Goal: Obtain resource: Download file/media

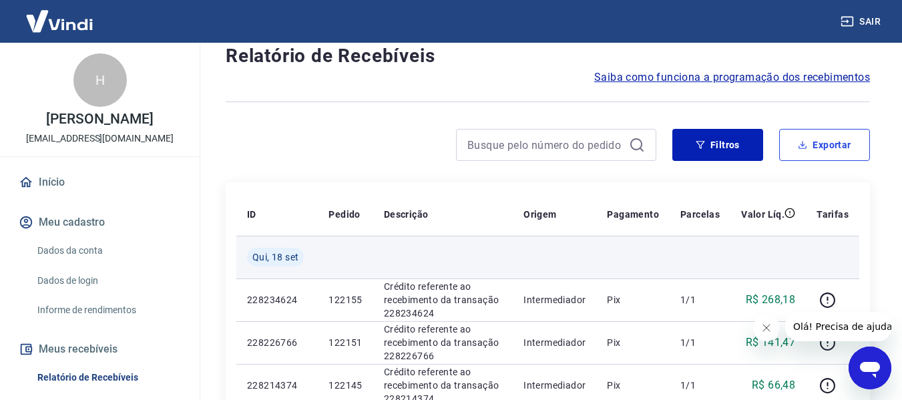
scroll to position [67, 0]
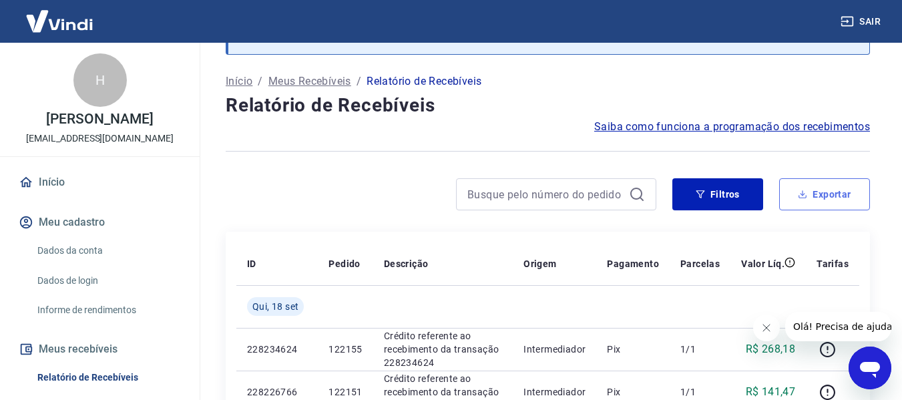
click at [852, 196] on button "Exportar" at bounding box center [824, 194] width 91 height 32
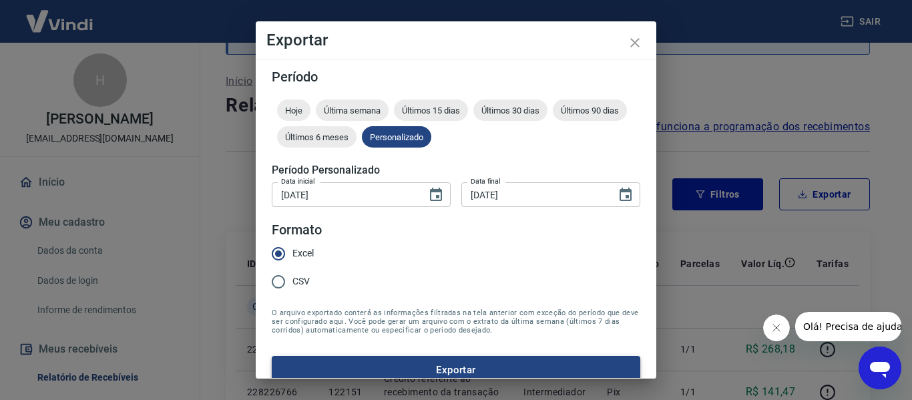
click at [411, 368] on button "Exportar" at bounding box center [456, 370] width 368 height 28
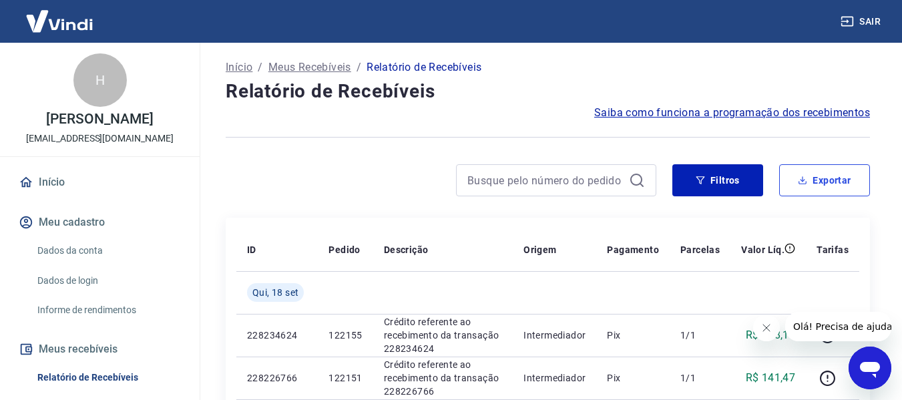
scroll to position [0, 0]
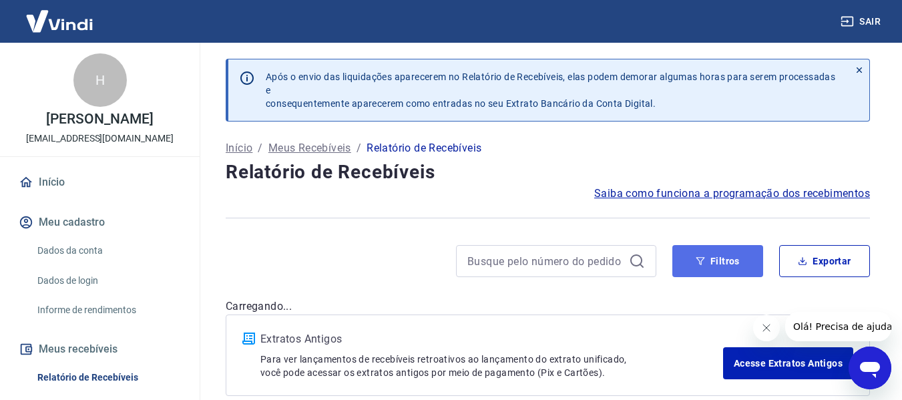
click at [710, 264] on button "Filtros" at bounding box center [717, 261] width 91 height 32
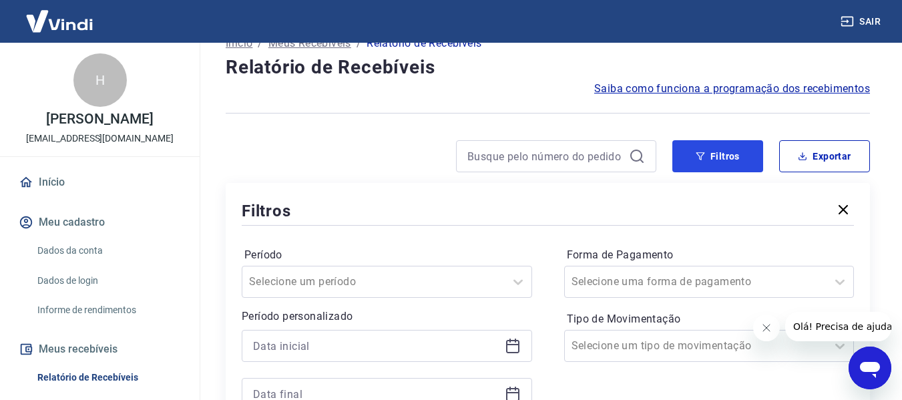
scroll to position [200, 0]
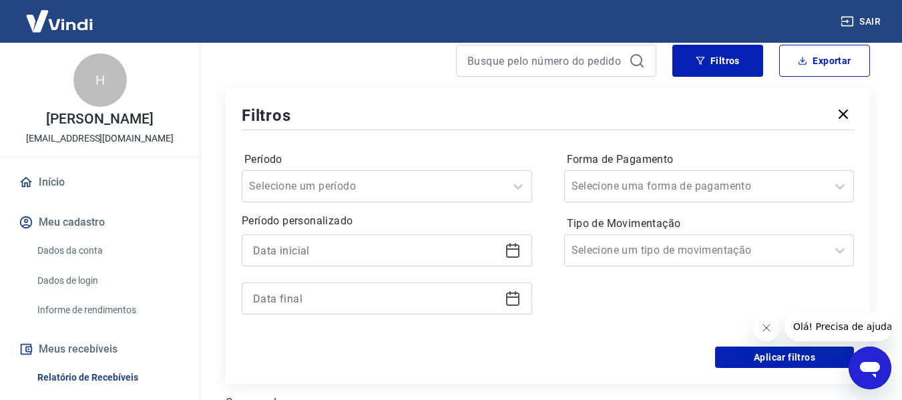
click at [507, 250] on icon at bounding box center [512, 248] width 13 height 1
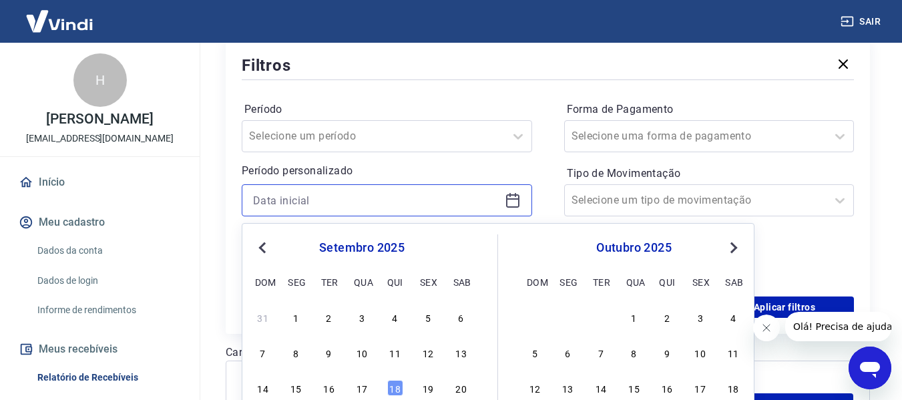
scroll to position [366, 0]
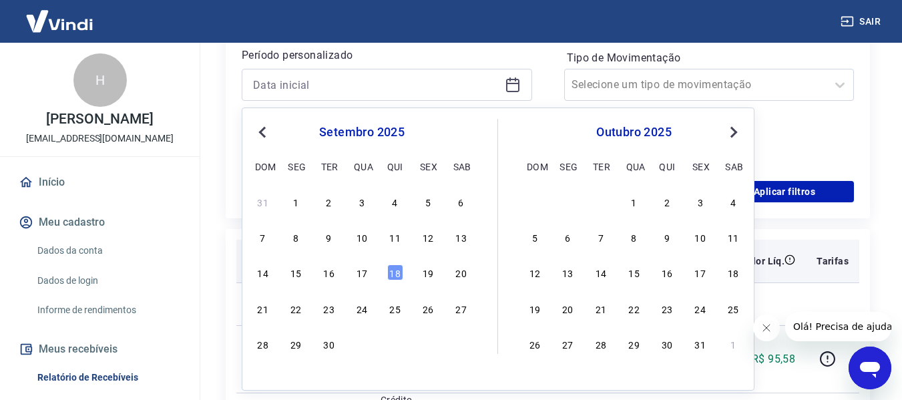
click at [359, 273] on div "17" at bounding box center [362, 272] width 16 height 16
type input "[DATE]"
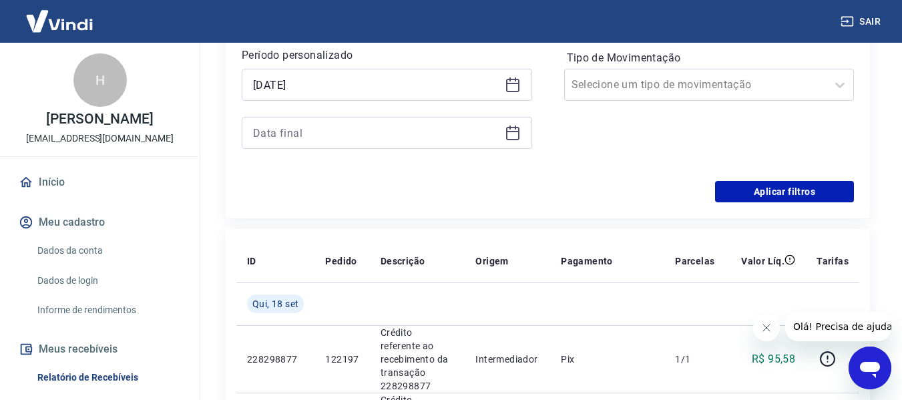
click at [505, 132] on icon at bounding box center [513, 133] width 16 height 16
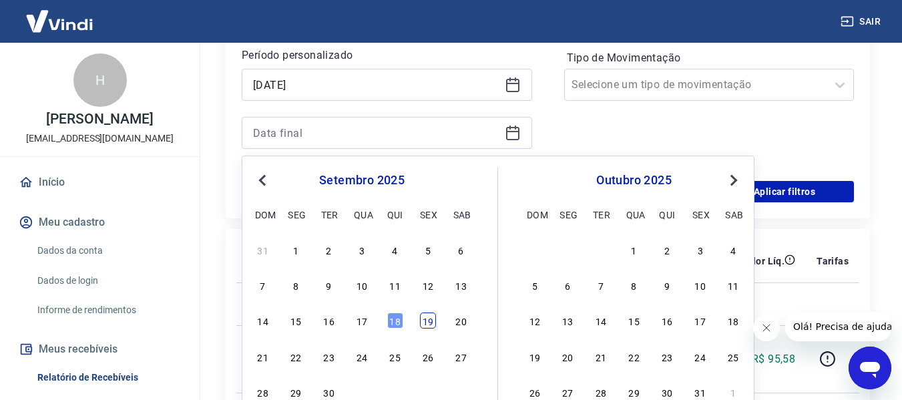
click at [434, 325] on div "19" at bounding box center [428, 320] width 16 height 16
type input "19/09/2025"
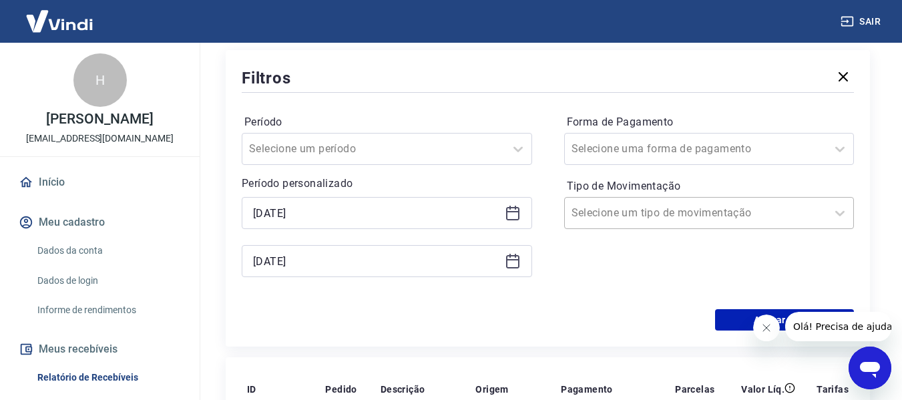
scroll to position [232, 0]
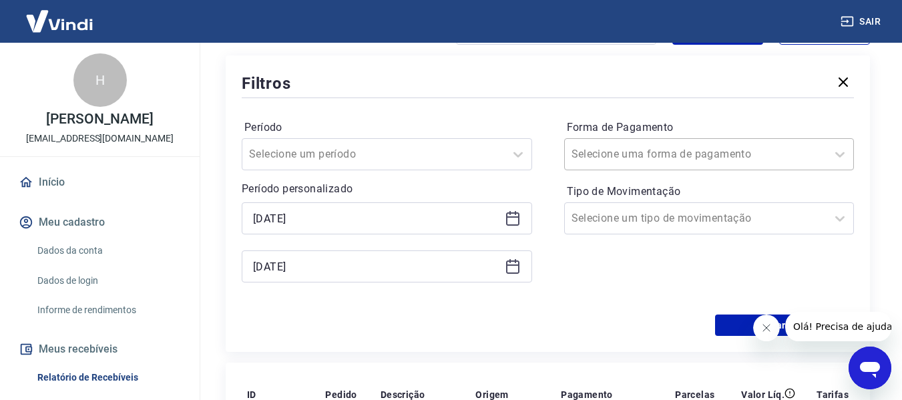
click at [742, 162] on div at bounding box center [695, 154] width 249 height 19
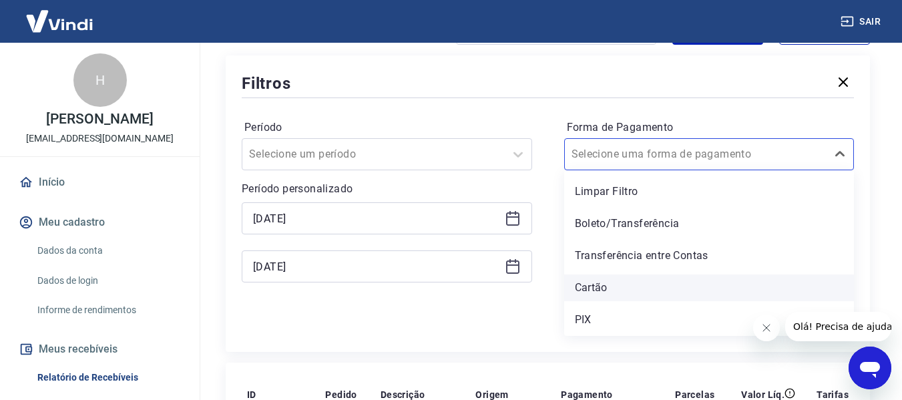
click at [597, 294] on div "Cartão" at bounding box center [709, 287] width 290 height 27
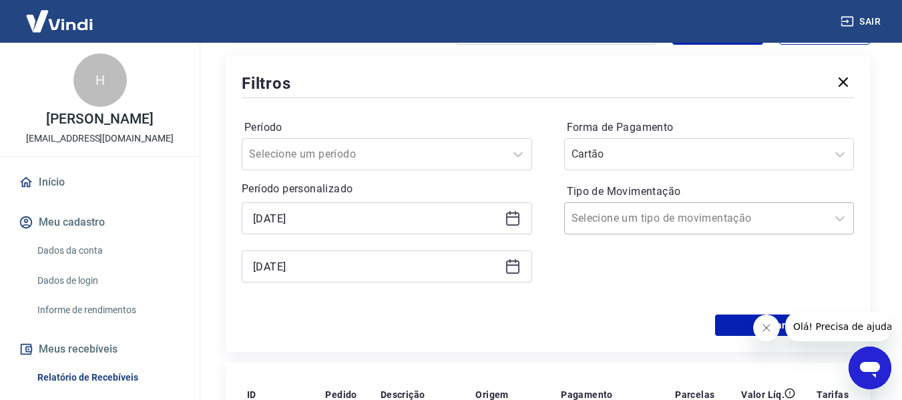
click at [649, 211] on input "Tipo de Movimentação" at bounding box center [638, 218] width 135 height 16
click at [542, 274] on div "Período Selecione um período Período personalizado Selected date: quarta-feira,…" at bounding box center [548, 208] width 612 height 214
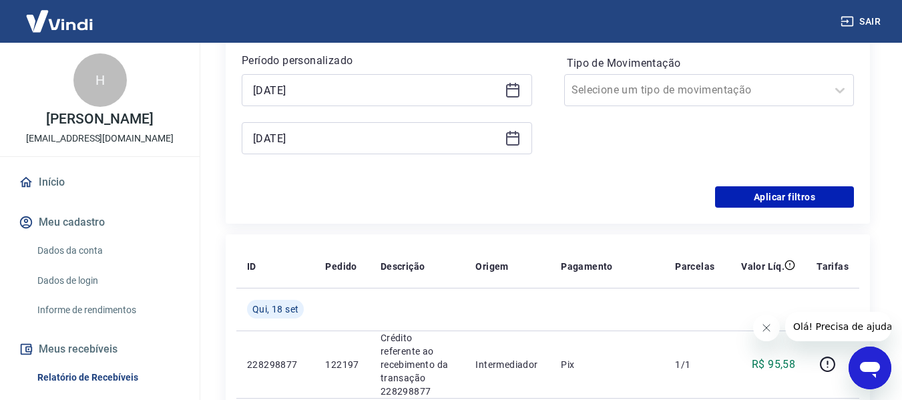
scroll to position [366, 0]
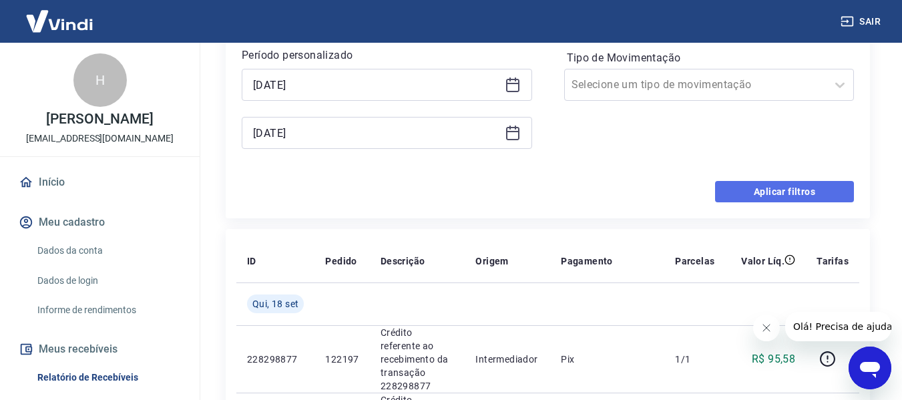
click at [740, 194] on button "Aplicar filtros" at bounding box center [784, 191] width 139 height 21
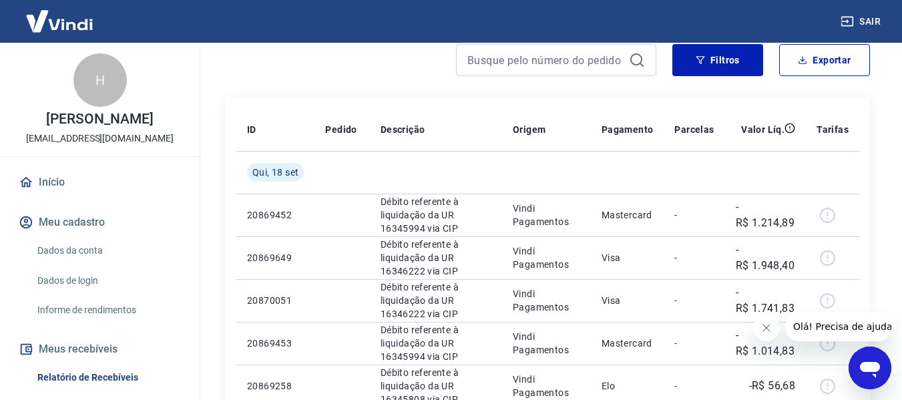
scroll to position [334, 0]
